Goal: Task Accomplishment & Management: Manage account settings

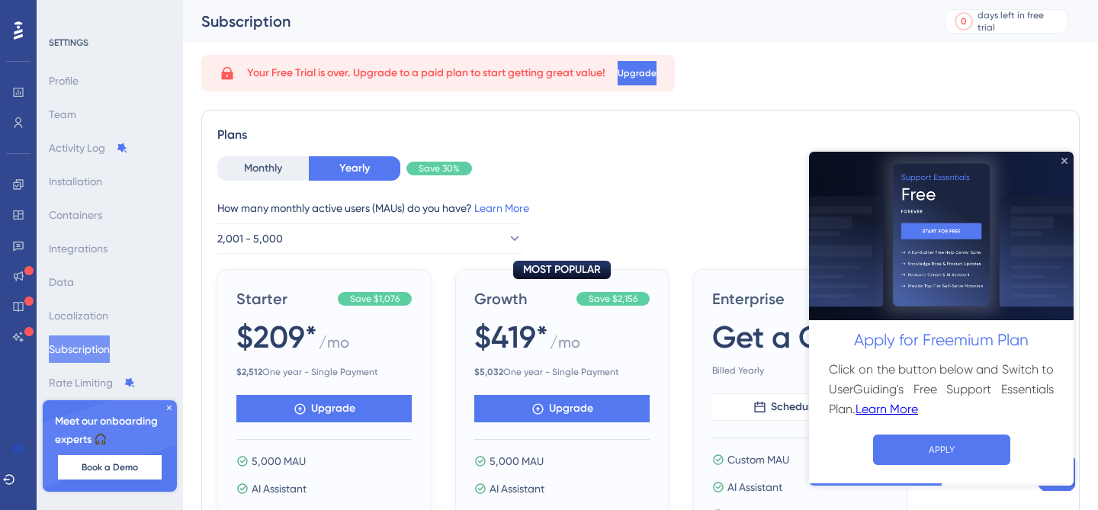
click at [1062, 162] on icon "Close Preview" at bounding box center [1065, 160] width 6 height 6
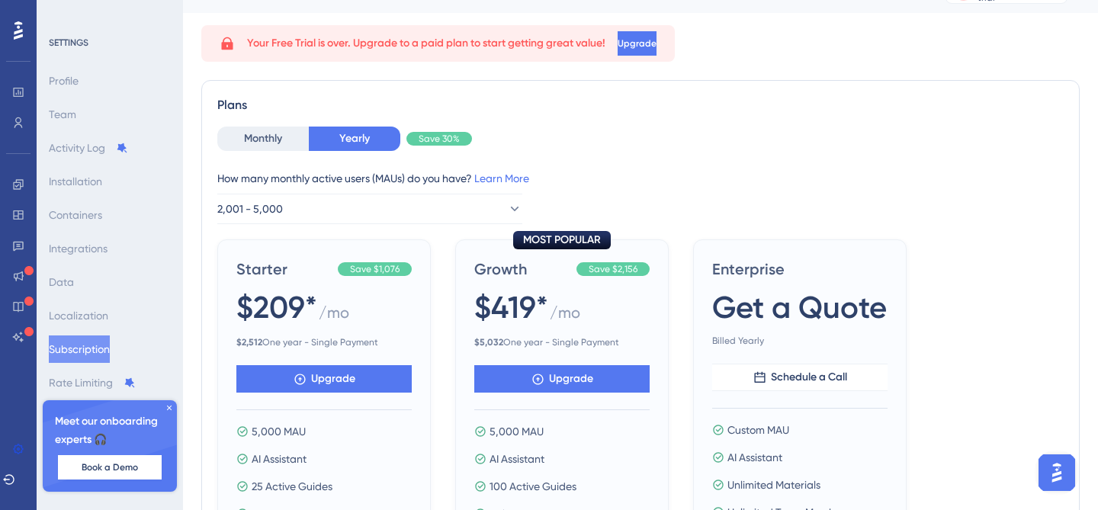
scroll to position [31, 0]
click at [166, 410] on icon at bounding box center [169, 407] width 9 height 9
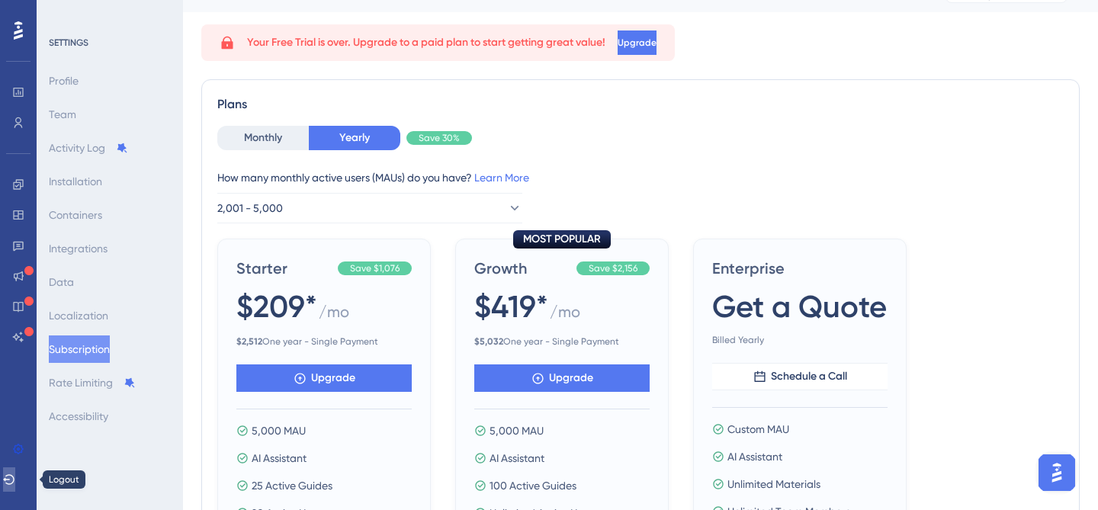
click at [15, 489] on button at bounding box center [9, 480] width 12 height 24
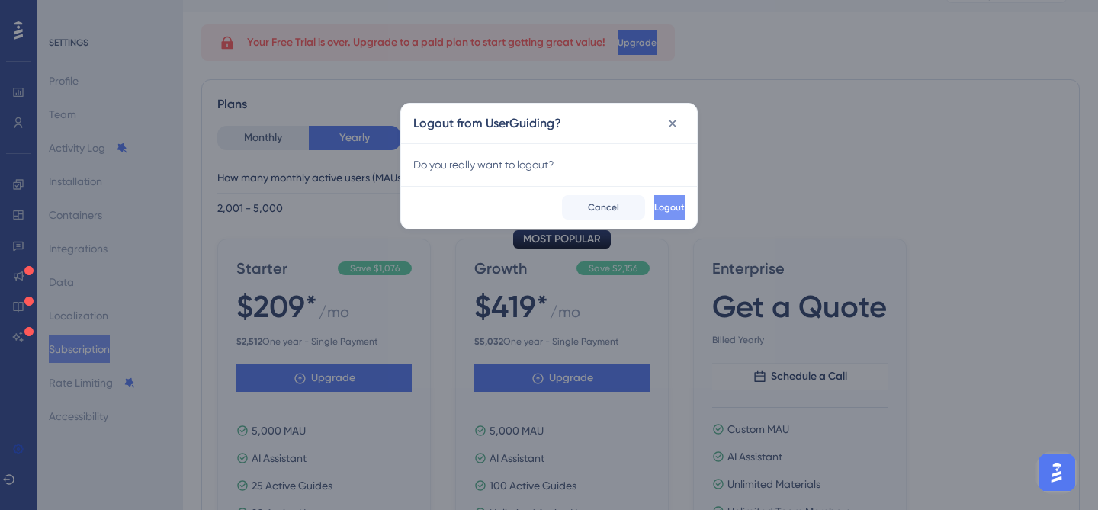
click at [654, 211] on span "Logout" at bounding box center [669, 207] width 31 height 12
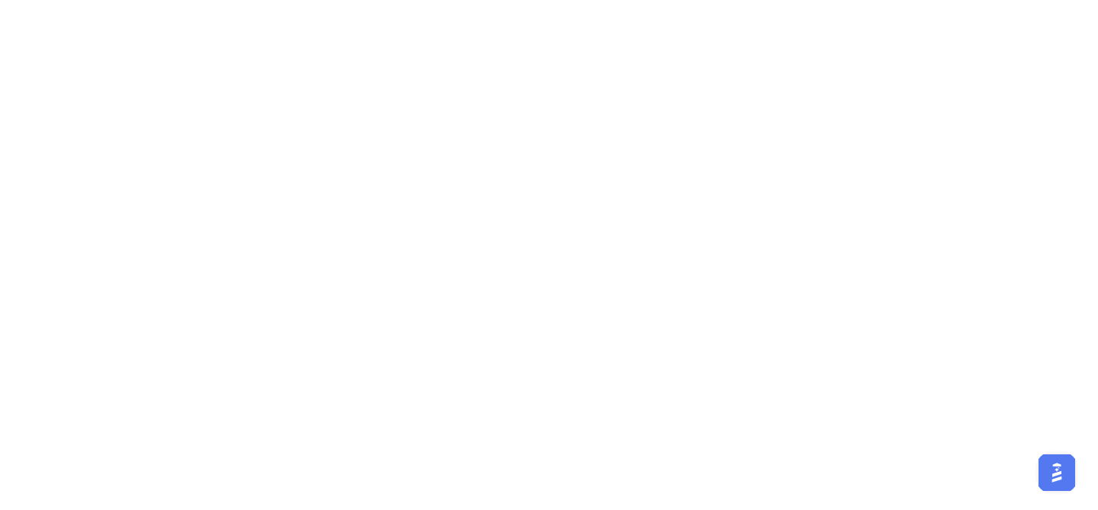
scroll to position [0, 0]
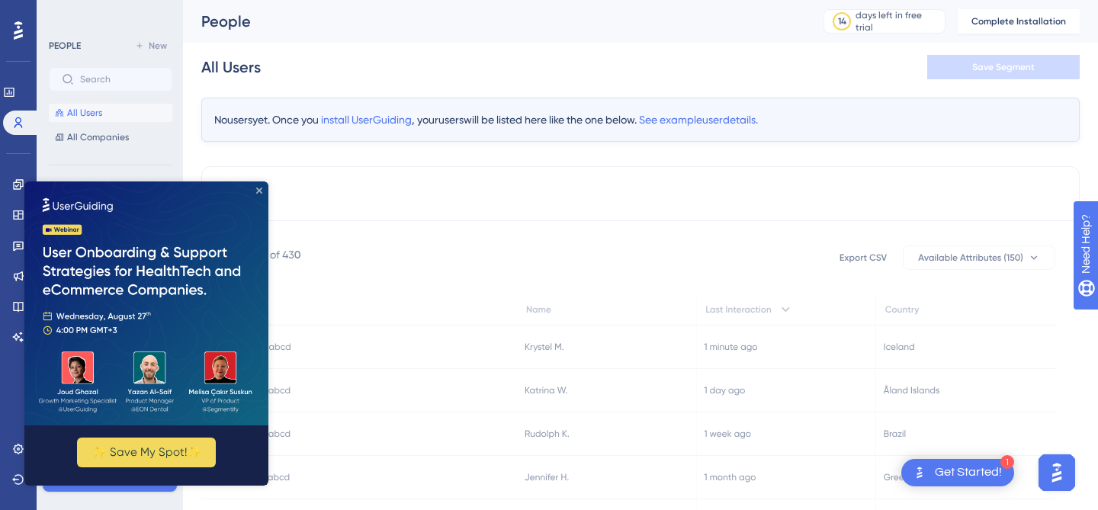
click at [260, 188] on icon "Close Preview" at bounding box center [259, 191] width 6 height 6
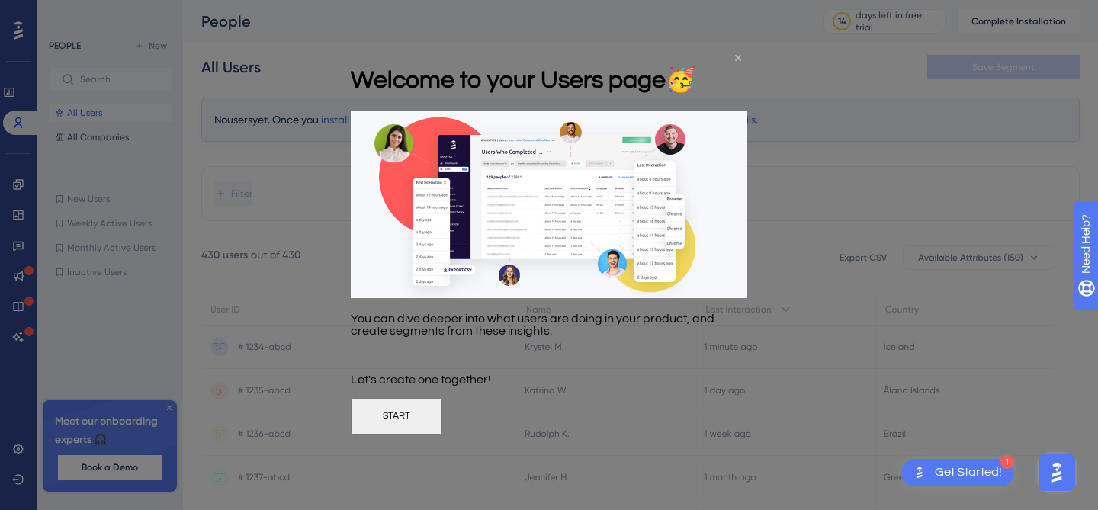
click at [737, 59] on icon "Close Preview" at bounding box center [738, 57] width 6 height 6
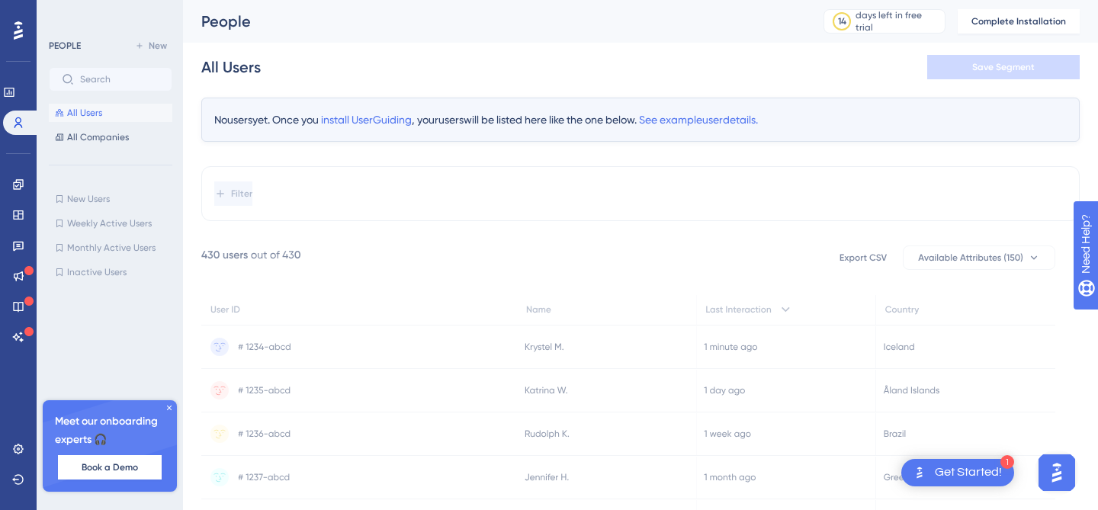
click at [519, 88] on div "All Users Save Segment" at bounding box center [640, 67] width 879 height 49
click at [22, 477] on icon at bounding box center [17, 479] width 11 height 10
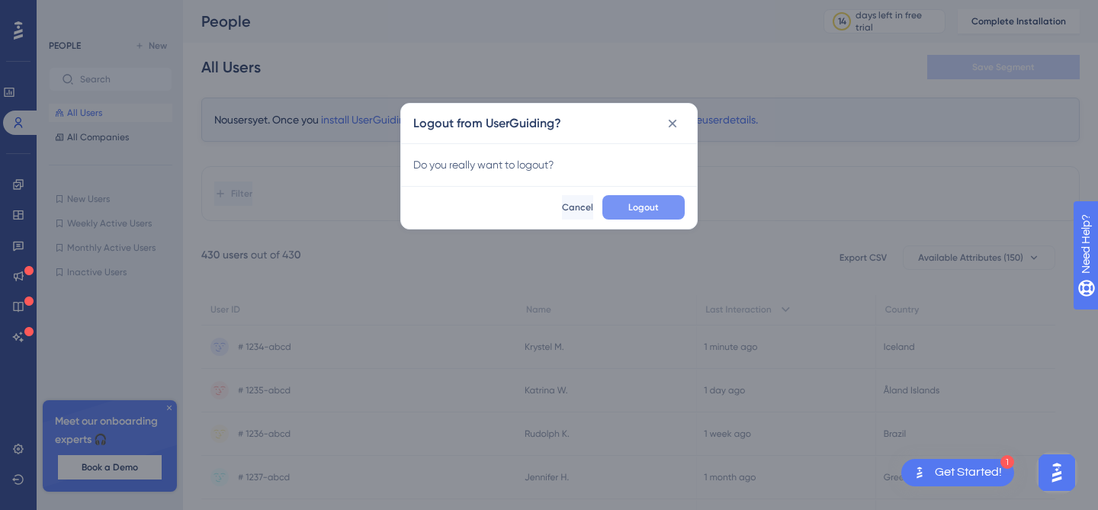
click at [642, 200] on button "Logout" at bounding box center [644, 207] width 82 height 24
